Goal: Task Accomplishment & Management: Manage account settings

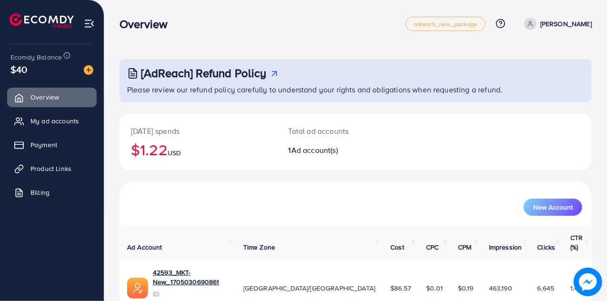
scroll to position [27, 0]
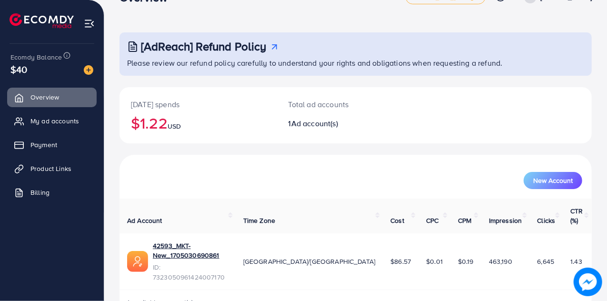
click at [426, 256] on span "$0.01" at bounding box center [434, 261] width 17 height 10
click at [56, 118] on span "My ad accounts" at bounding box center [57, 121] width 49 height 10
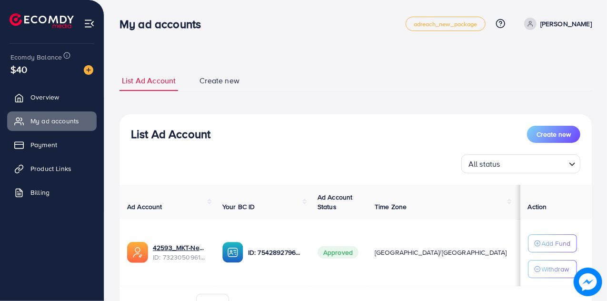
scroll to position [53, 0]
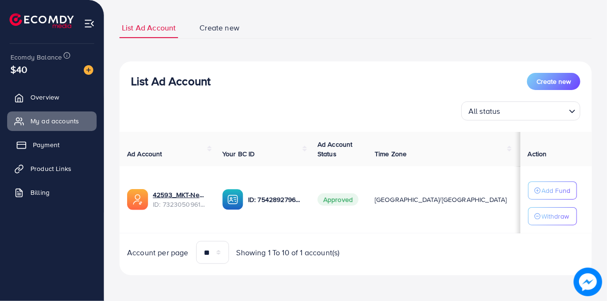
click at [73, 142] on link "Payment" at bounding box center [51, 144] width 89 height 19
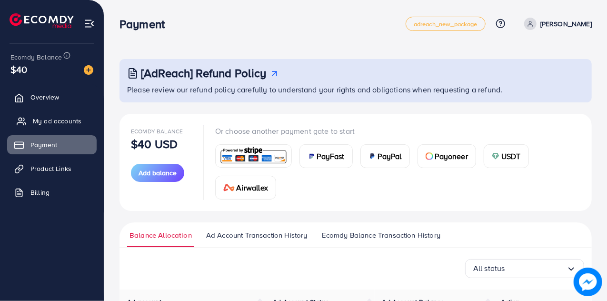
click at [81, 120] on link "My ad accounts" at bounding box center [51, 120] width 89 height 19
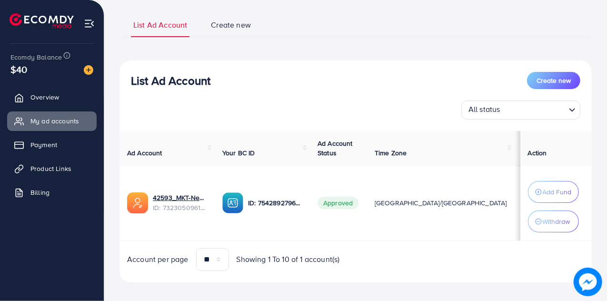
scroll to position [59, 0]
click at [558, 204] on span "$21.52" at bounding box center [568, 202] width 20 height 10
click at [56, 172] on span "Product Links" at bounding box center [53, 169] width 41 height 10
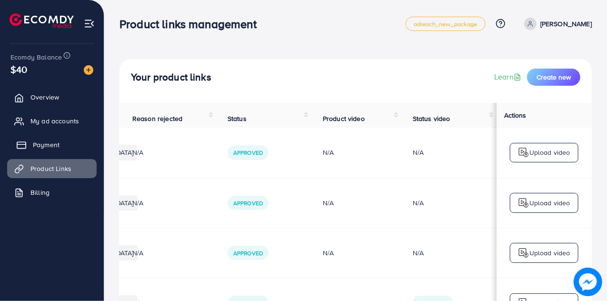
click at [68, 147] on link "Payment" at bounding box center [51, 144] width 89 height 19
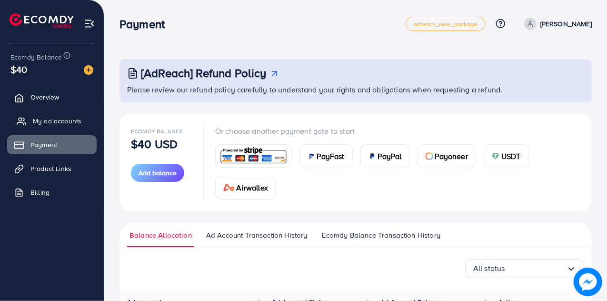
click at [79, 121] on span "My ad accounts" at bounding box center [57, 121] width 49 height 10
